Goal: Task Accomplishment & Management: Complete application form

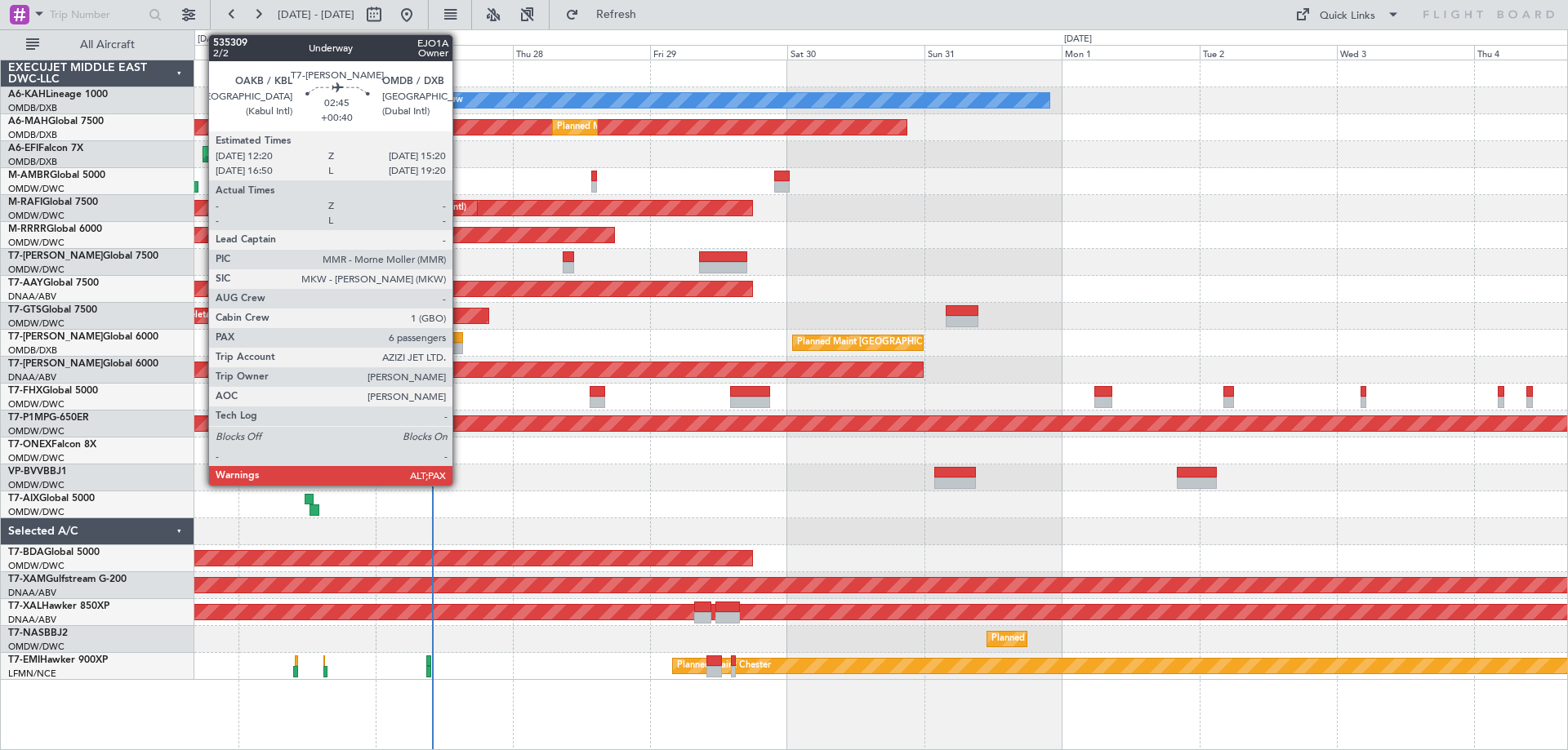
click at [459, 341] on div at bounding box center [454, 338] width 18 height 12
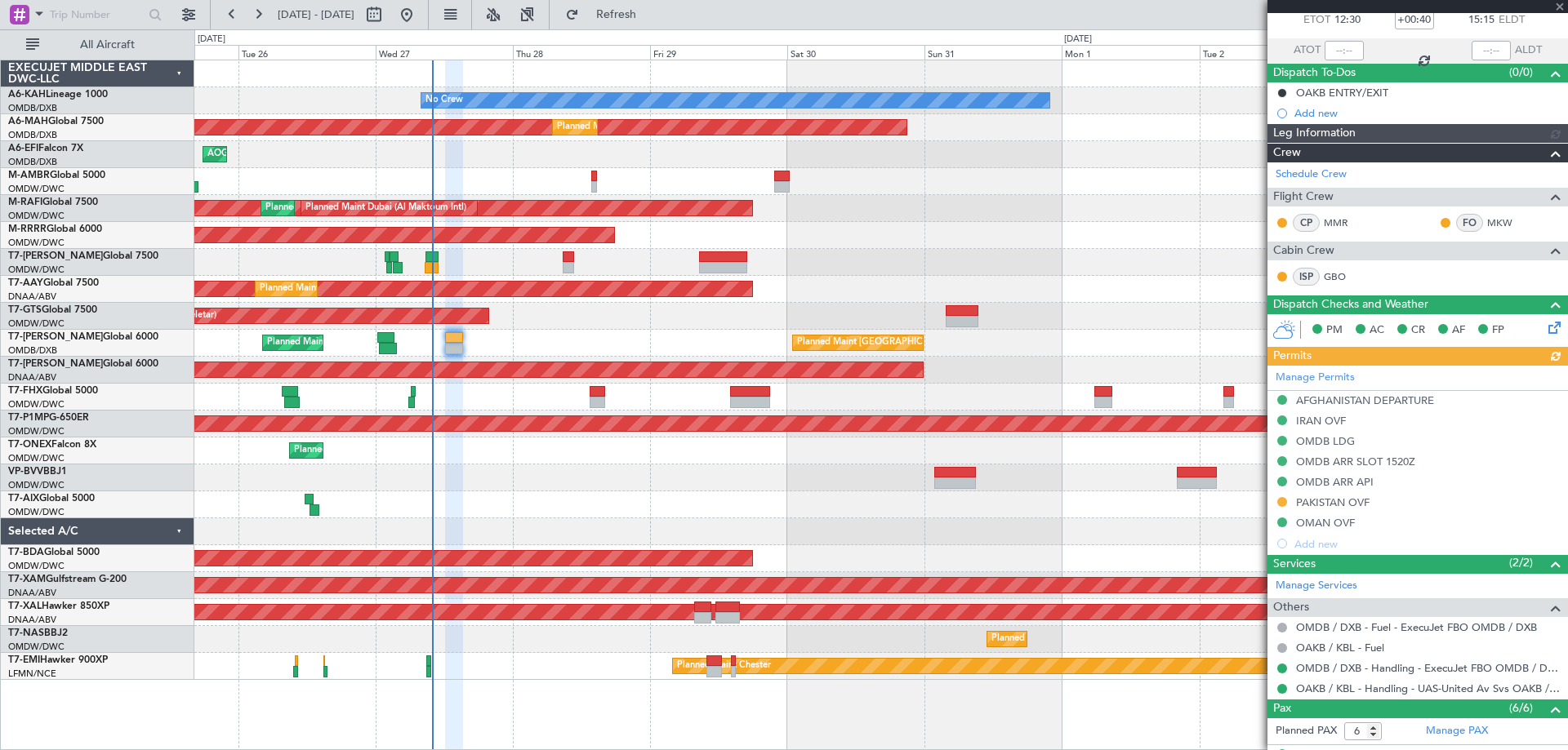
scroll to position [163, 0]
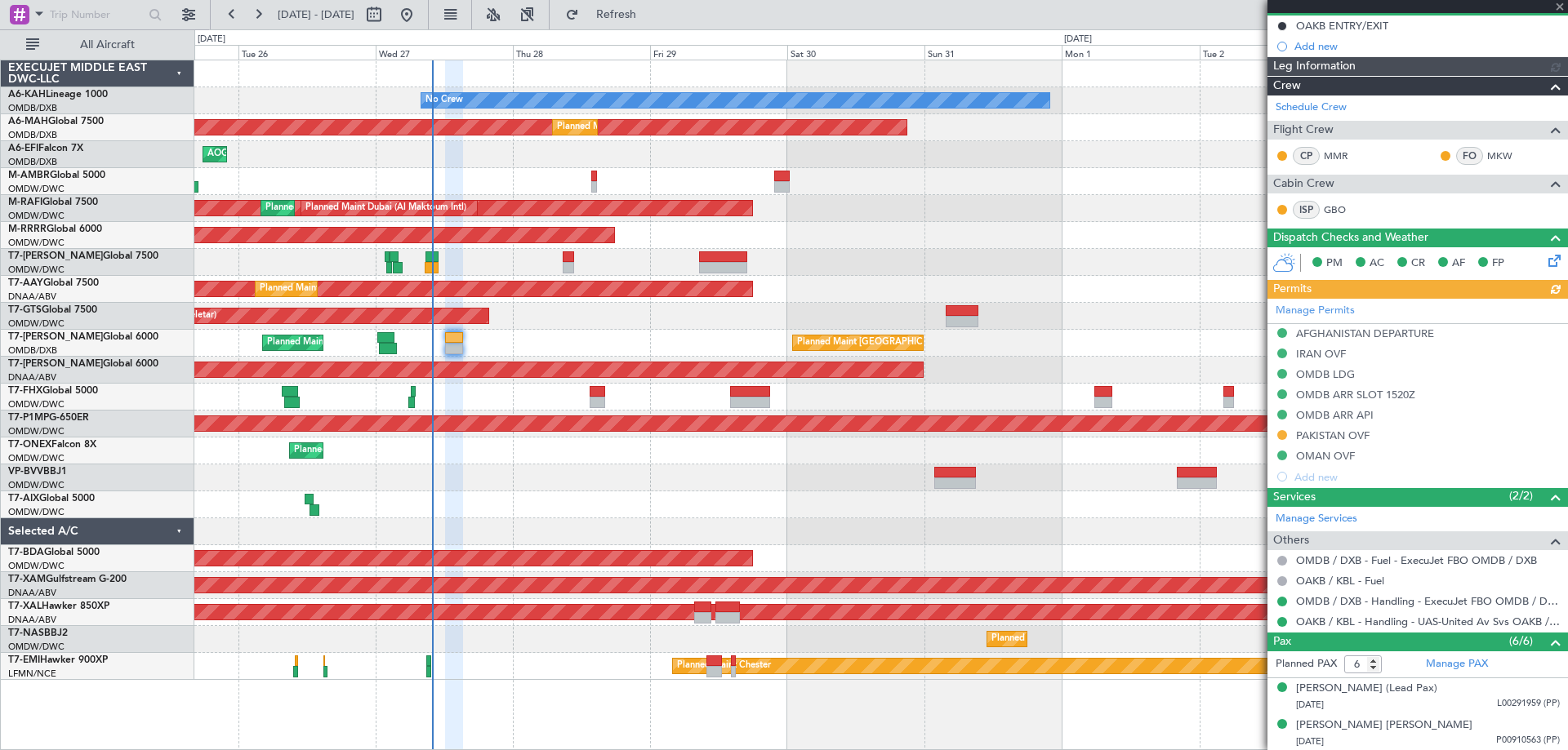
type input "[PERSON_NAME] ([PERSON_NAME])"
type input "7128"
click at [1316, 436] on div "PAKISTAN OVF" at bounding box center [1333, 435] width 73 height 14
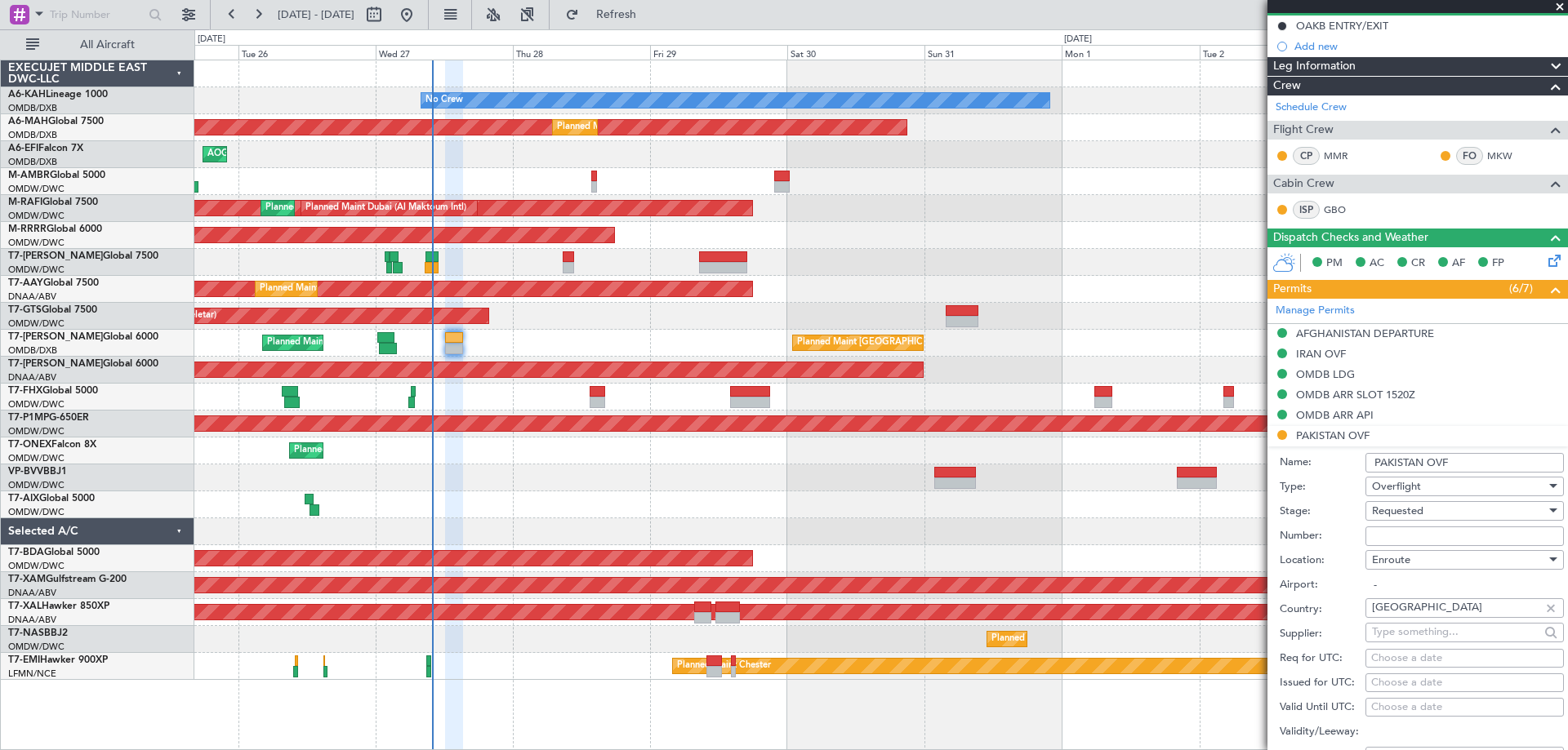
click at [1389, 535] on input "Number:" at bounding box center [1465, 537] width 198 height 20
paste input "NS-2508-0614"
type input "NS-2508-0614"
click at [1394, 510] on span "Requested" at bounding box center [1398, 511] width 52 height 15
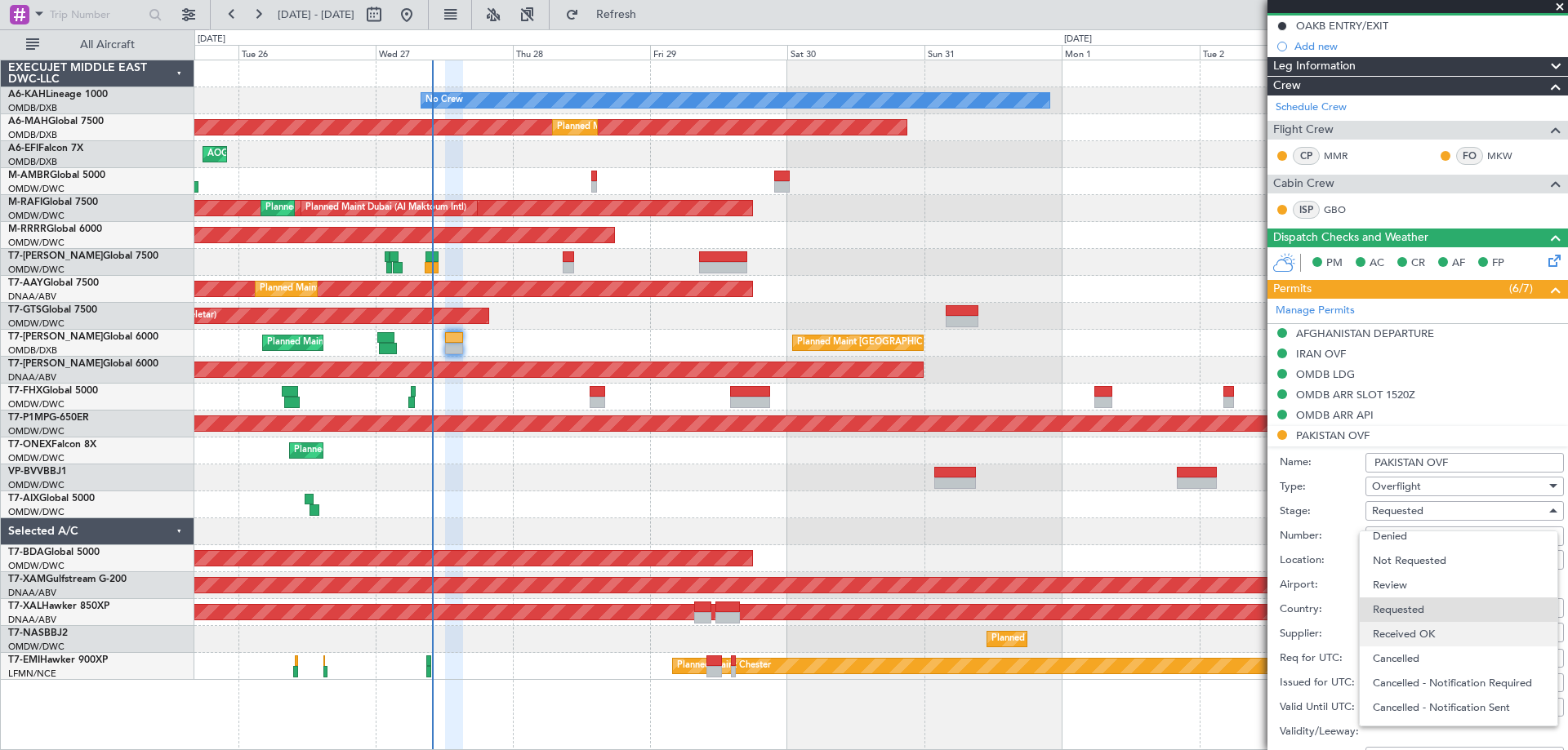
click at [1407, 626] on span "Received OK" at bounding box center [1459, 633] width 172 height 24
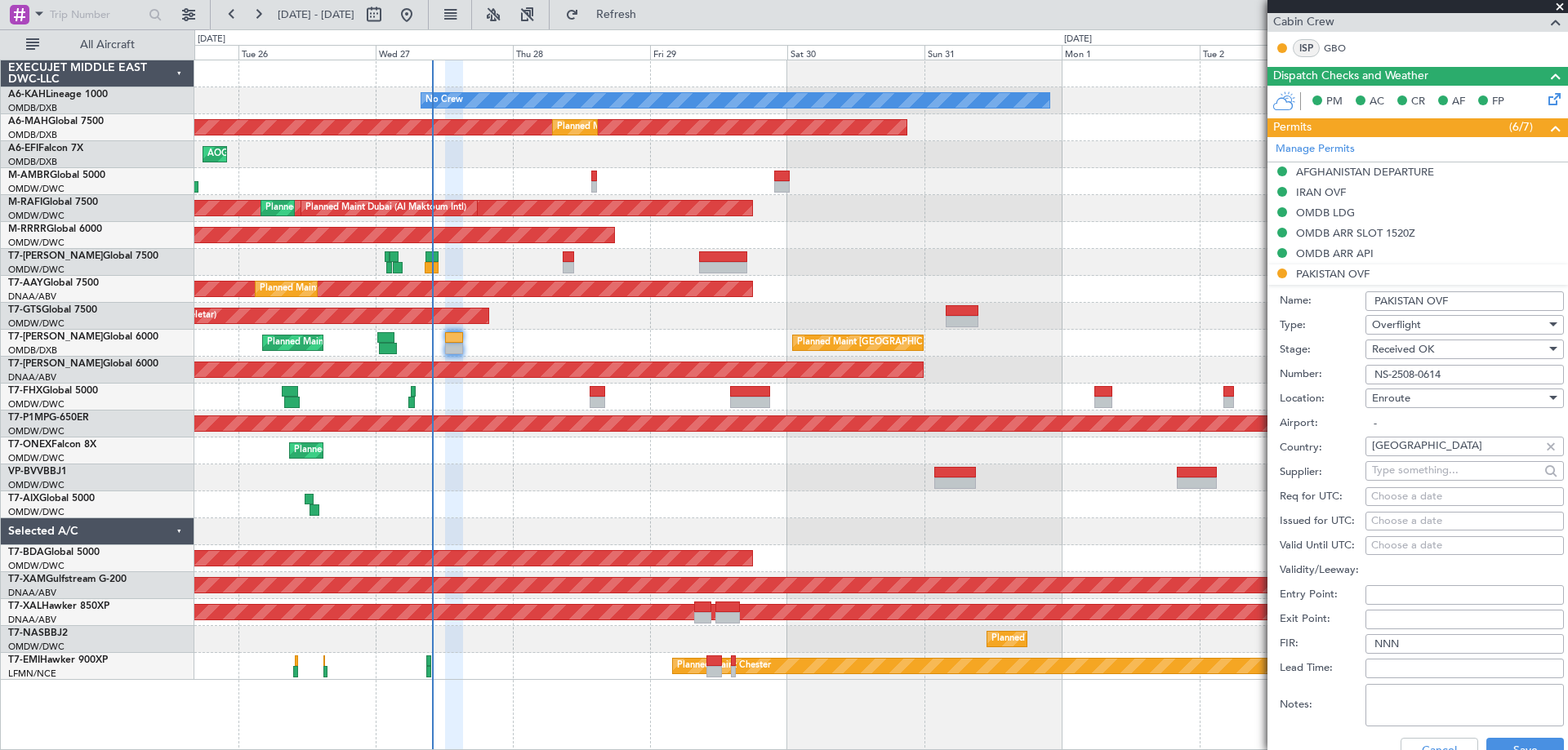
scroll to position [327, 0]
click at [1515, 738] on button "Save" at bounding box center [1525, 749] width 78 height 26
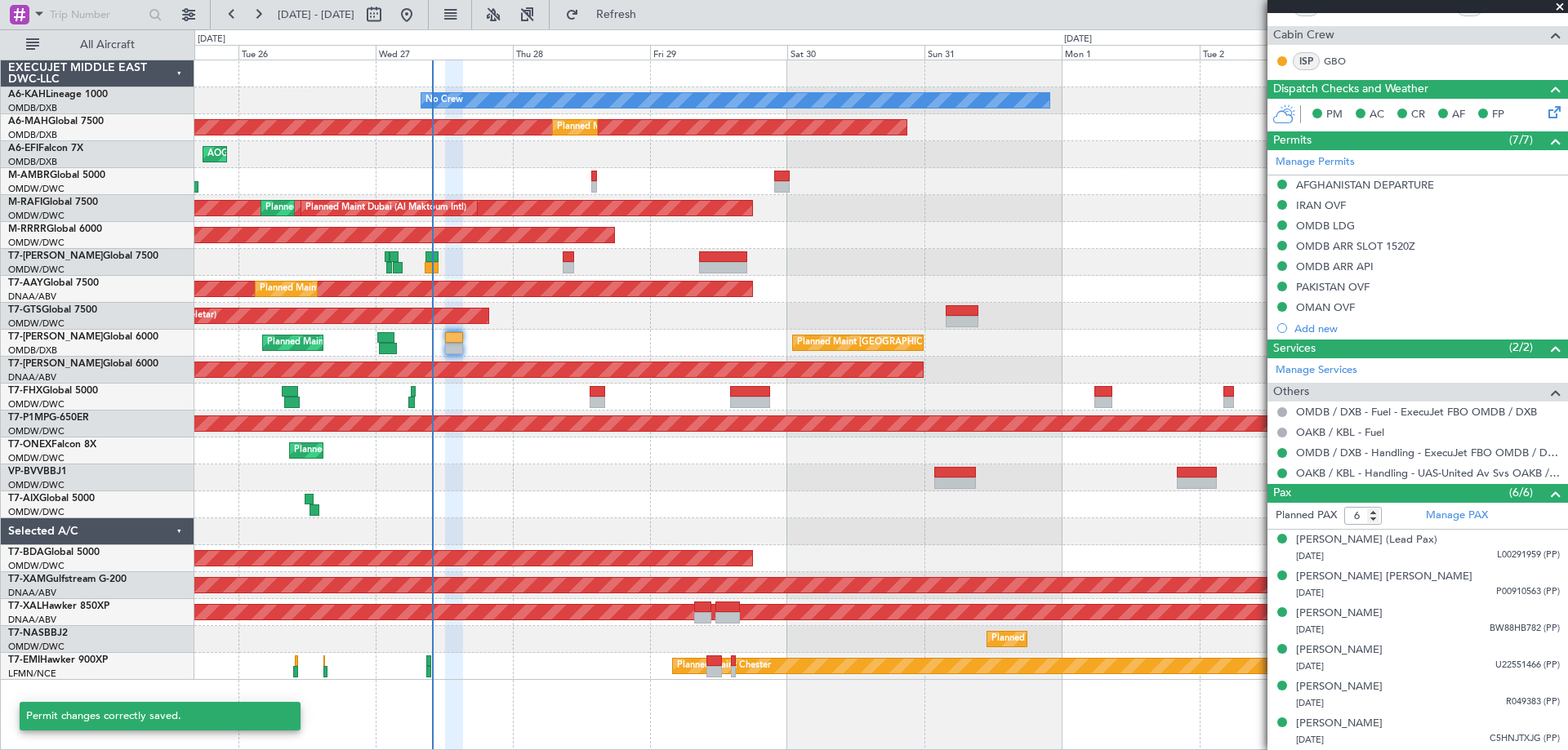
scroll to position [311, 0]
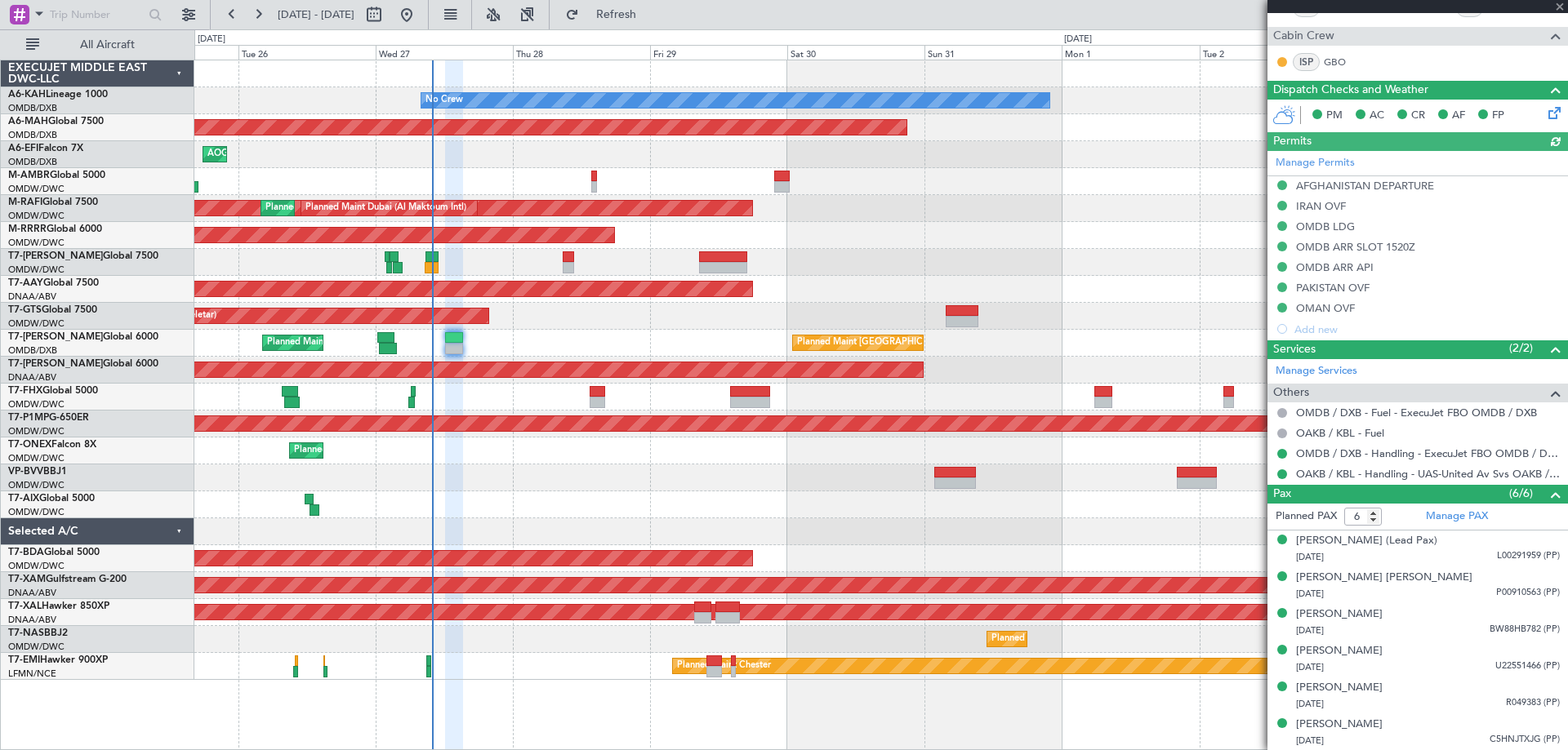
type input "[PERSON_NAME] ([PERSON_NAME])"
type input "7128"
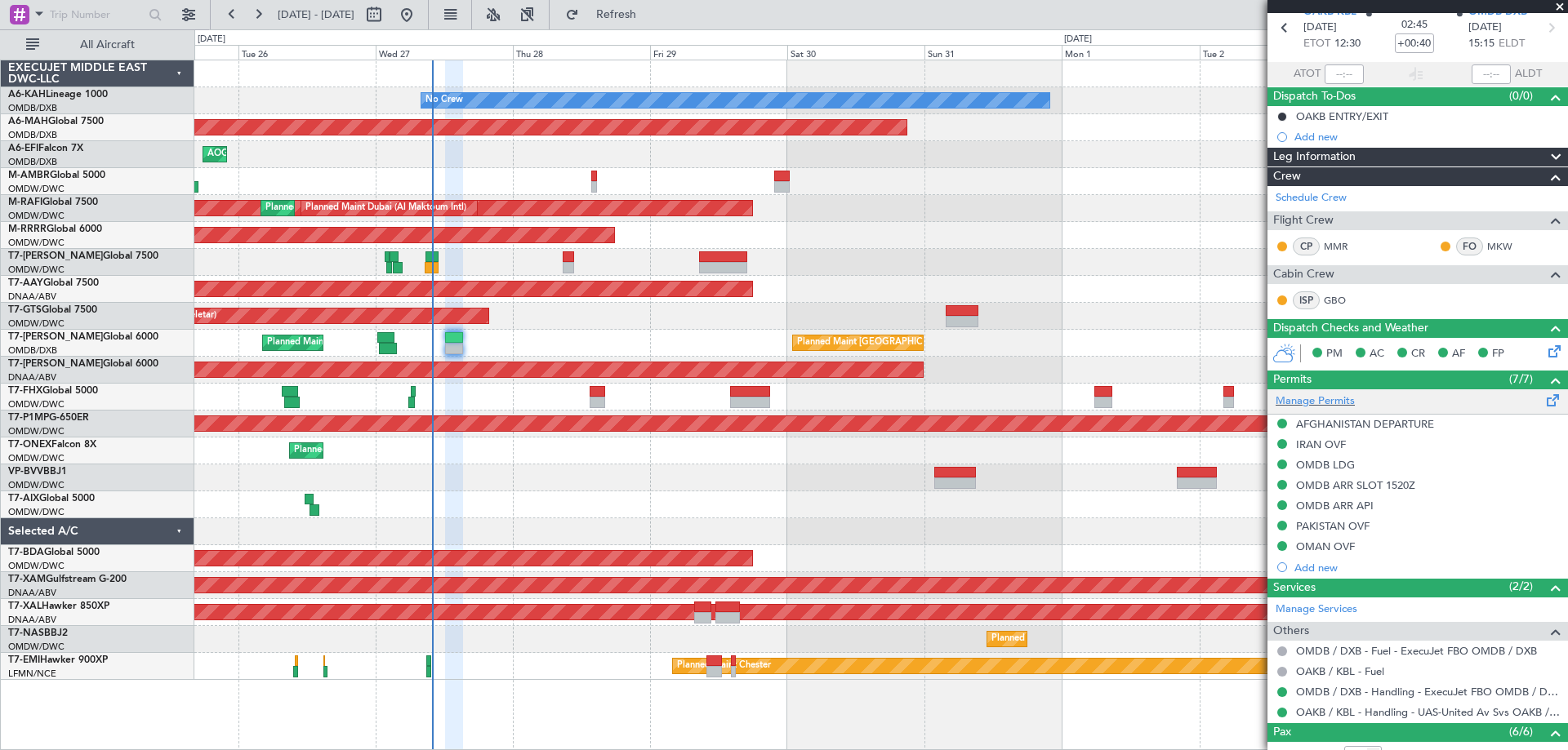
scroll to position [0, 0]
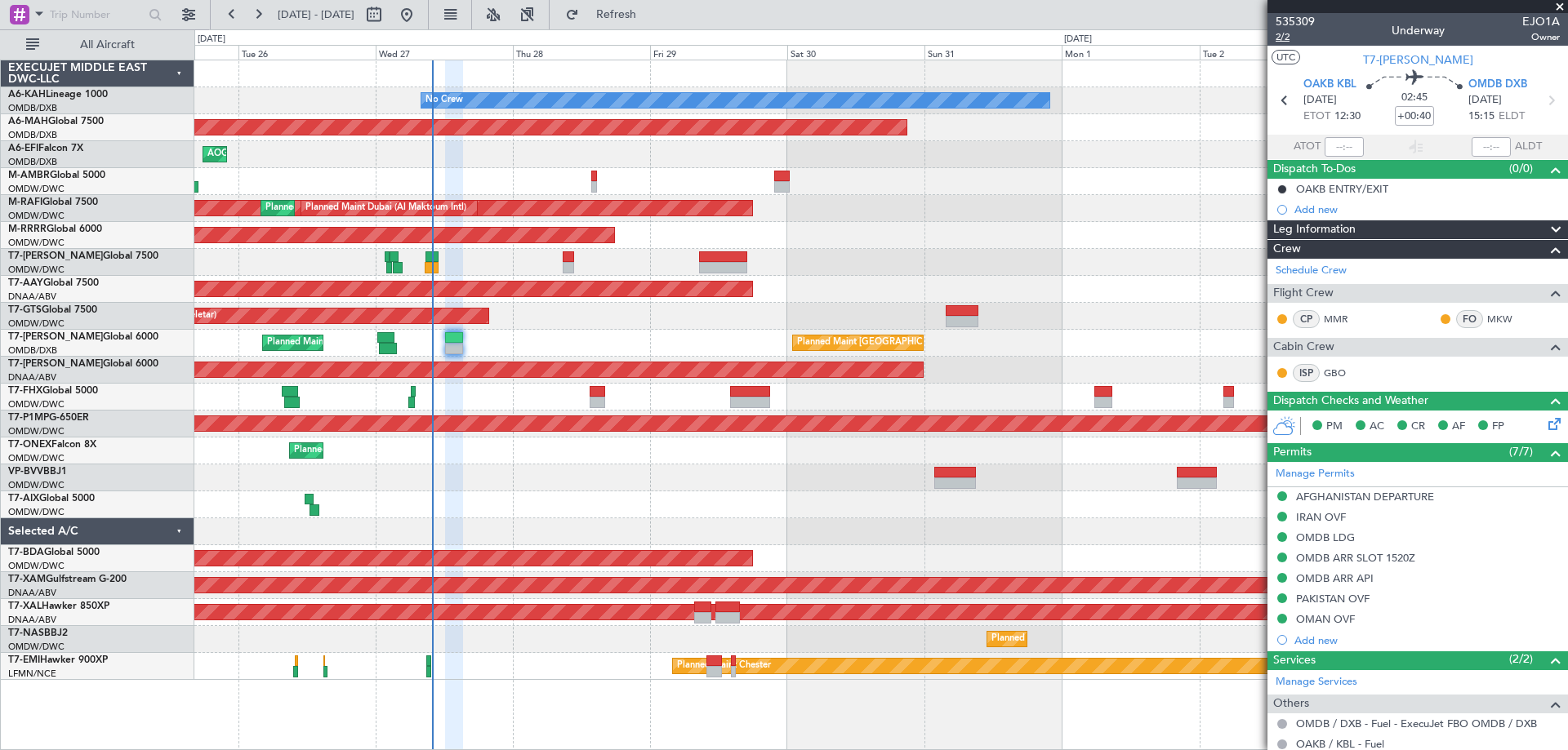
click at [1293, 39] on span "2/2" at bounding box center [1295, 37] width 39 height 14
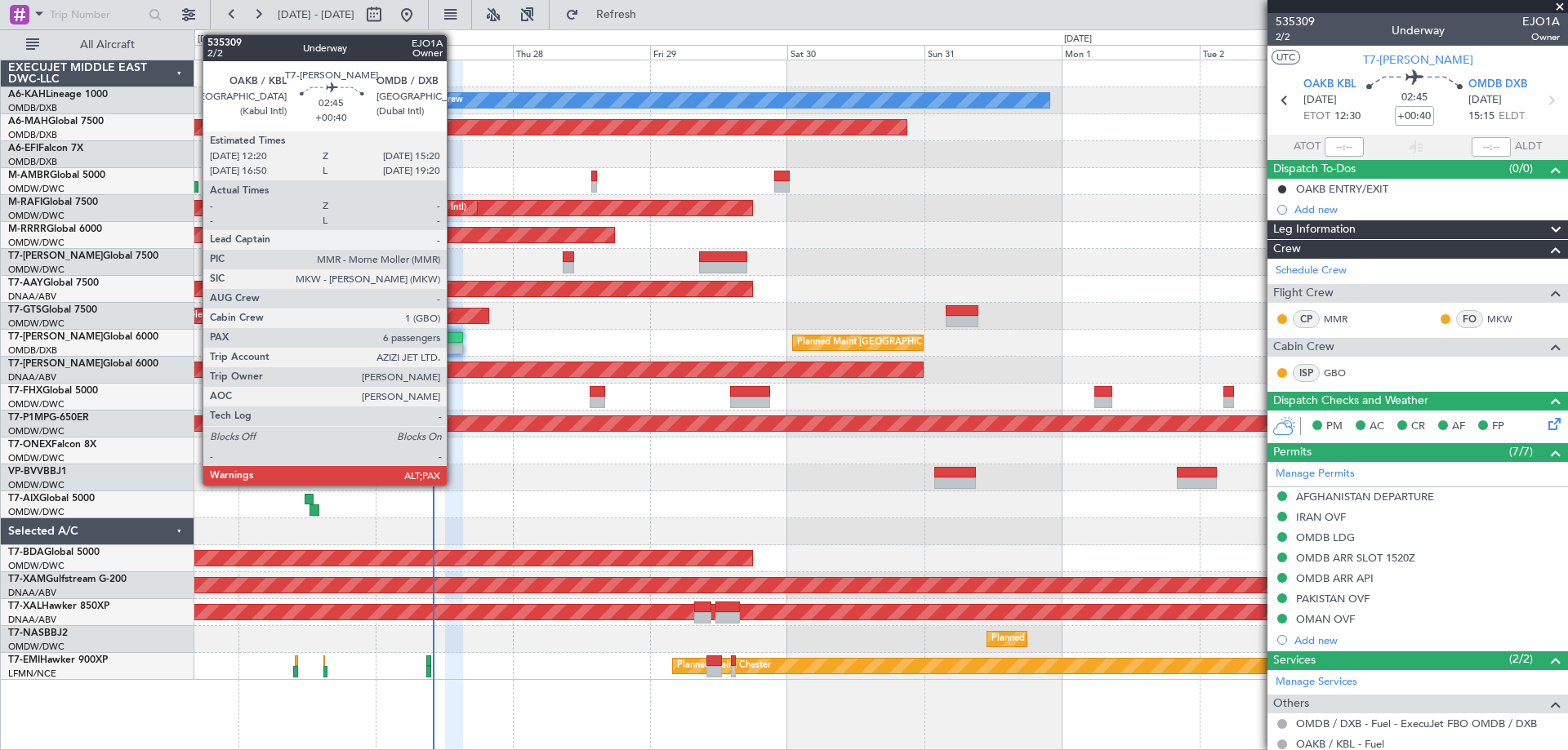
click at [454, 338] on div at bounding box center [454, 338] width 18 height 12
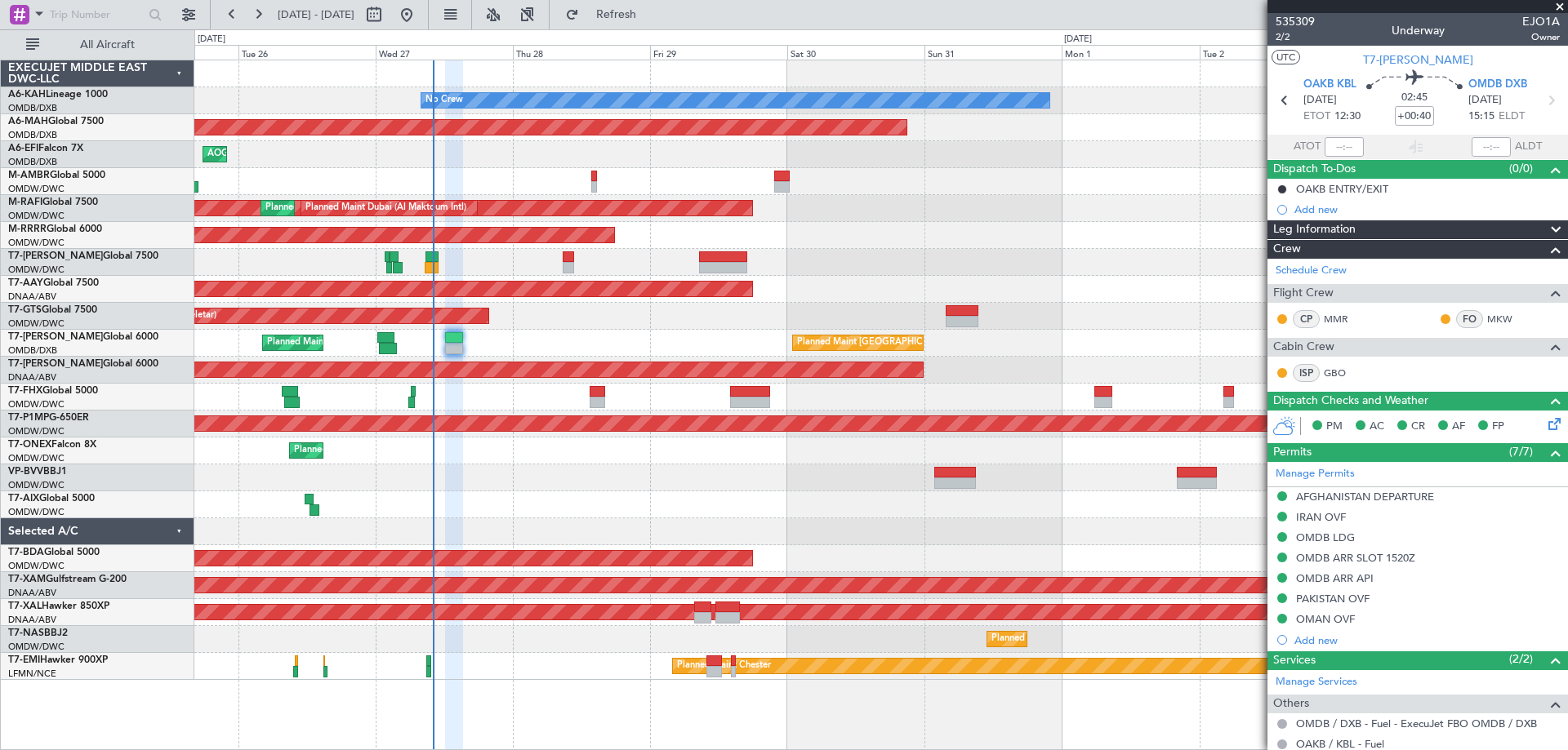
scroll to position [311, 0]
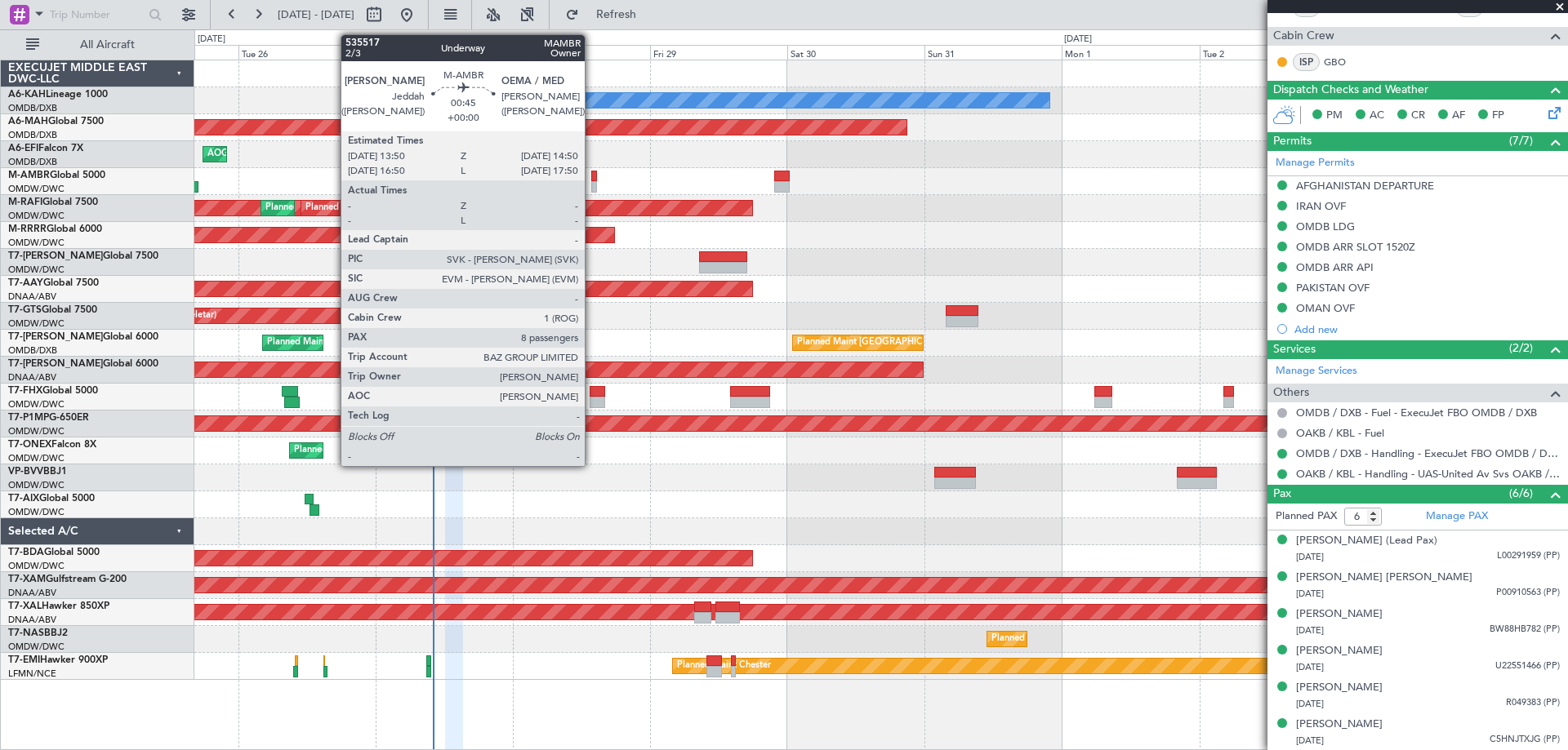
click at [592, 189] on div at bounding box center [594, 187] width 7 height 12
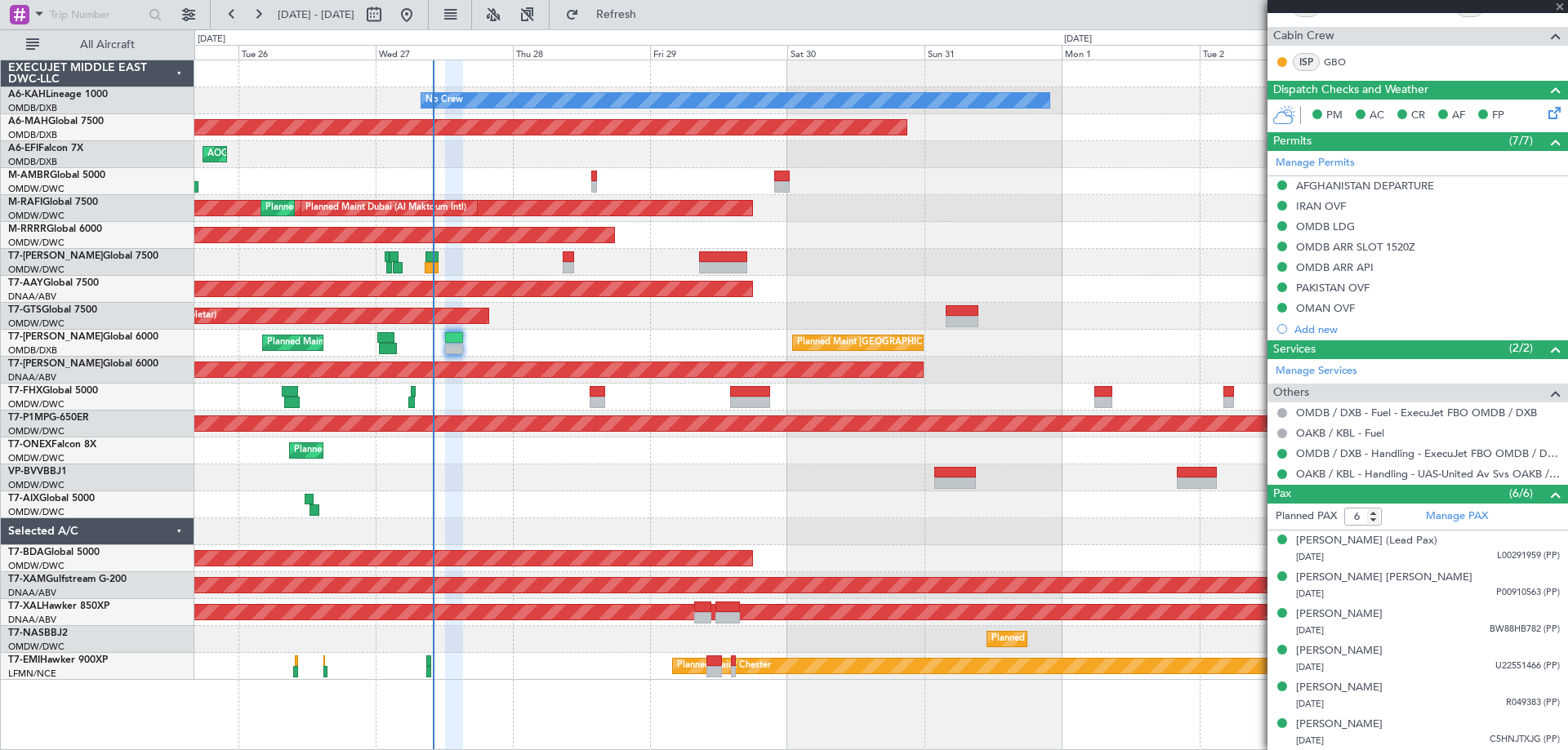
type input "8"
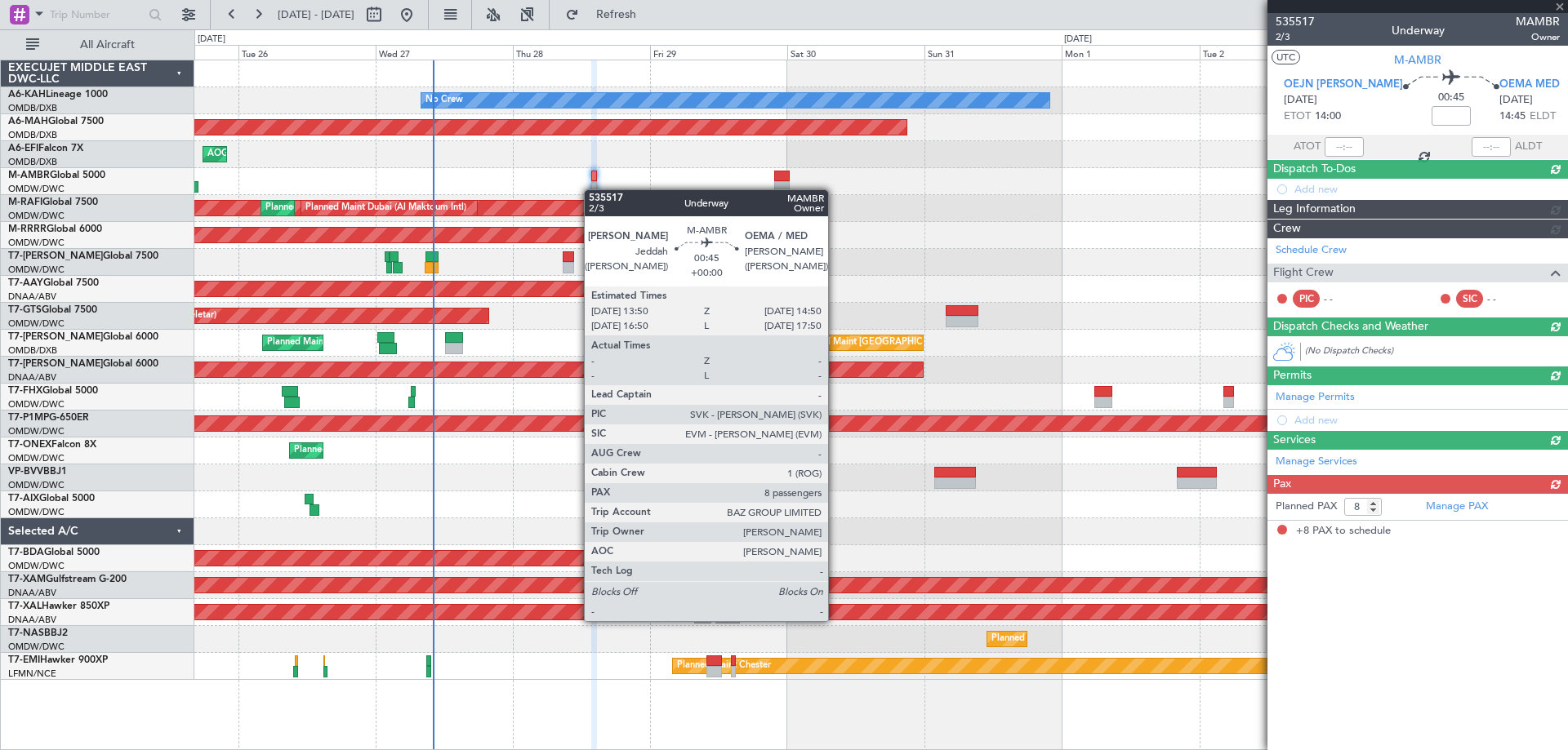
scroll to position [0, 0]
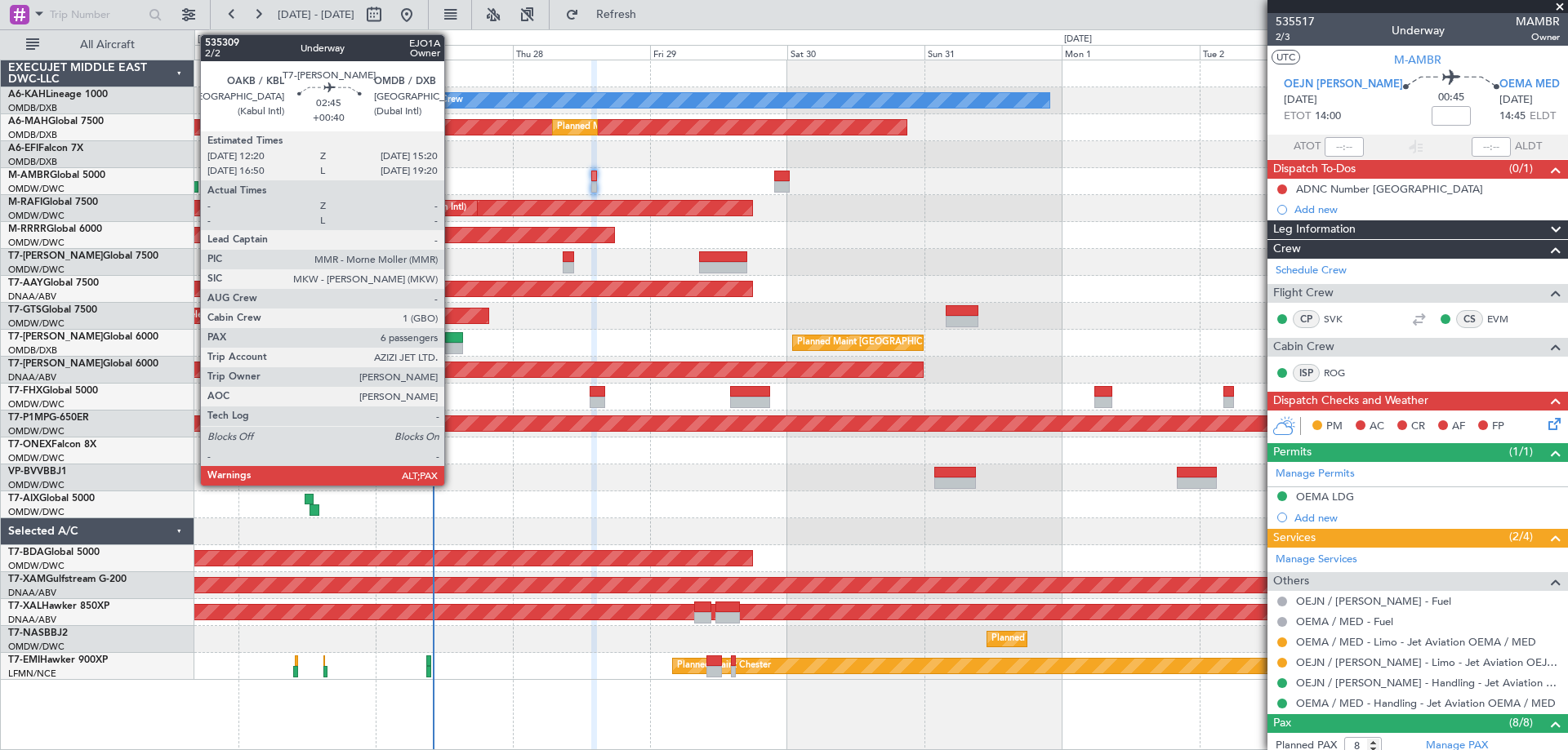
click at [452, 342] on div at bounding box center [454, 338] width 18 height 12
